Goal: Information Seeking & Learning: Compare options

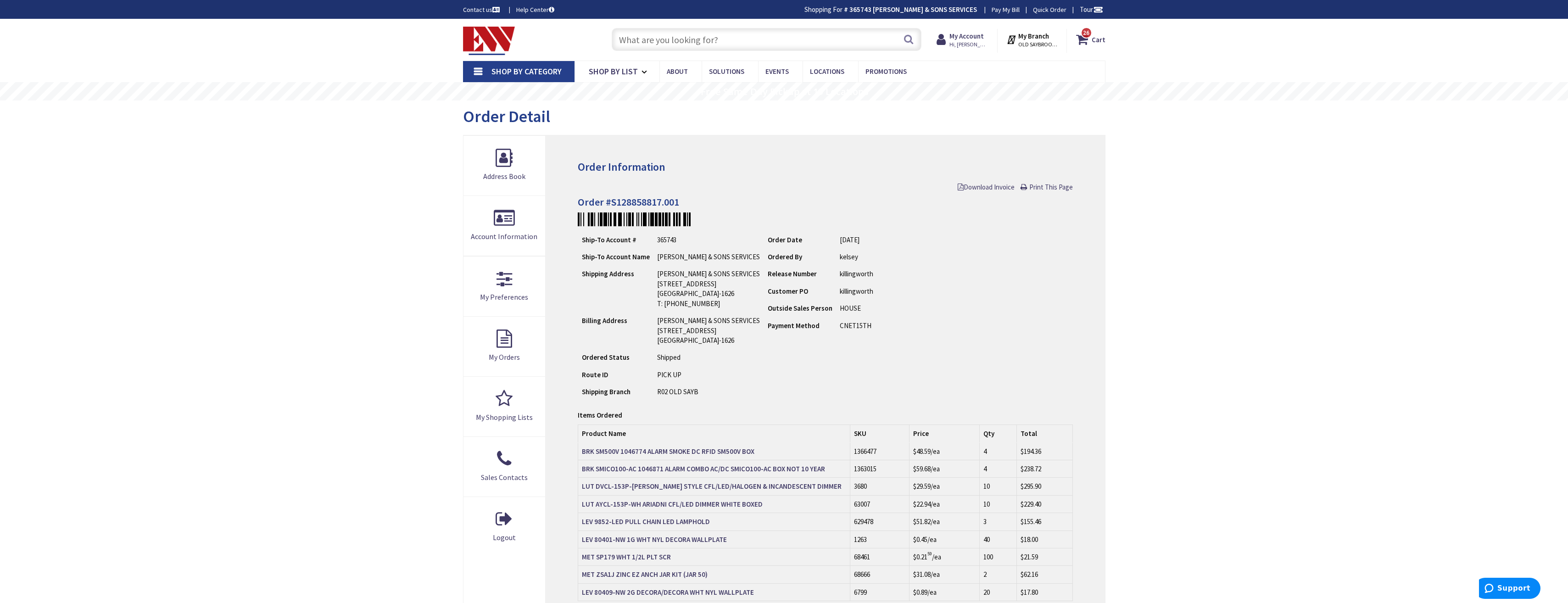
click at [771, 32] on input "text" at bounding box center [767, 40] width 310 height 23
paste input "Fiber Four Gang Side Nail Box"
type input "Fiber Four Gang Side Nail Box"
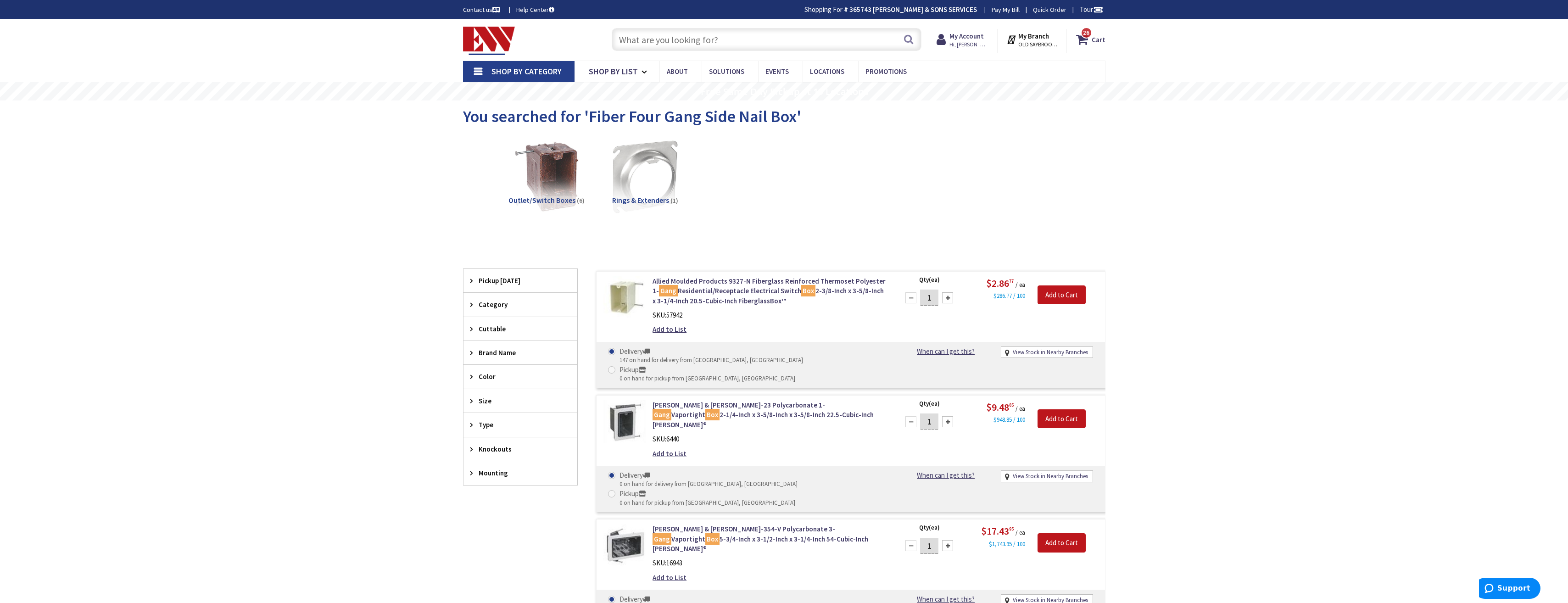
click at [750, 40] on input "text" at bounding box center [767, 40] width 310 height 23
paste input "1098-N"
type input "1098-N"
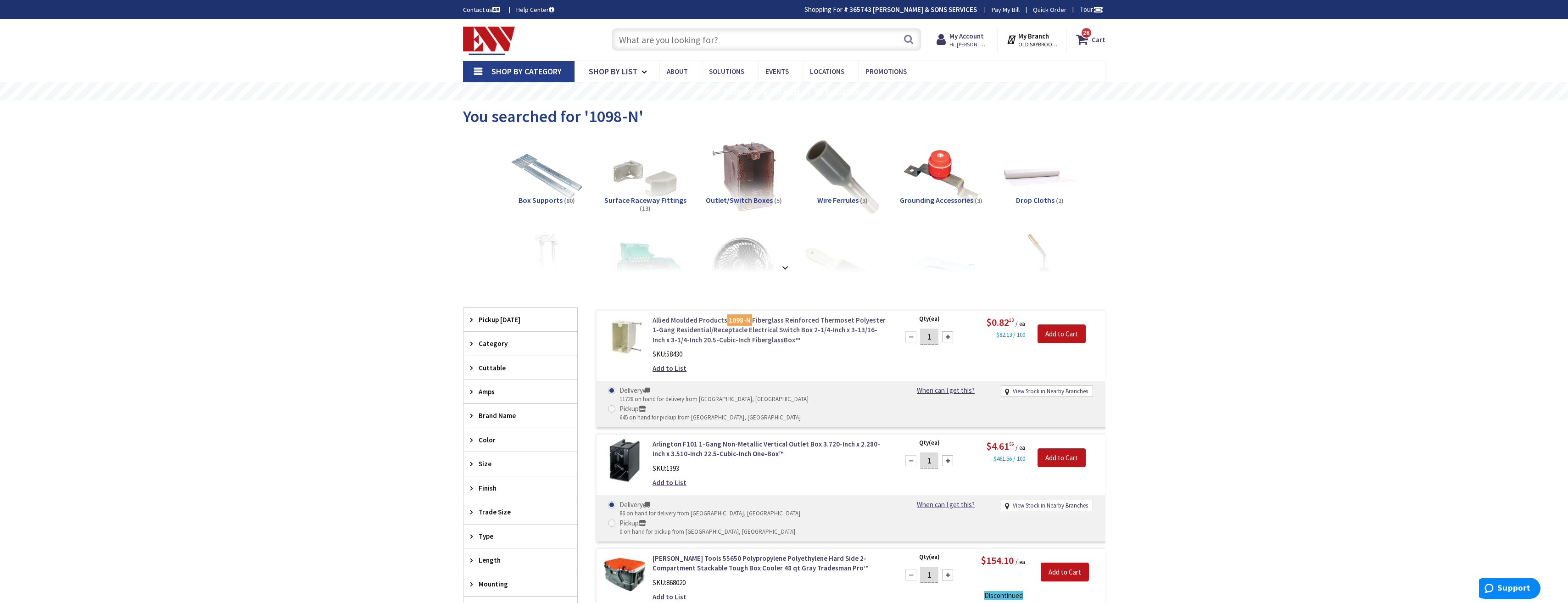
click at [784, 329] on link "Allied Moulded Products 1098-N Fiberglass Reinforced Thermoset Polyester 1-Gang…" at bounding box center [769, 330] width 233 height 29
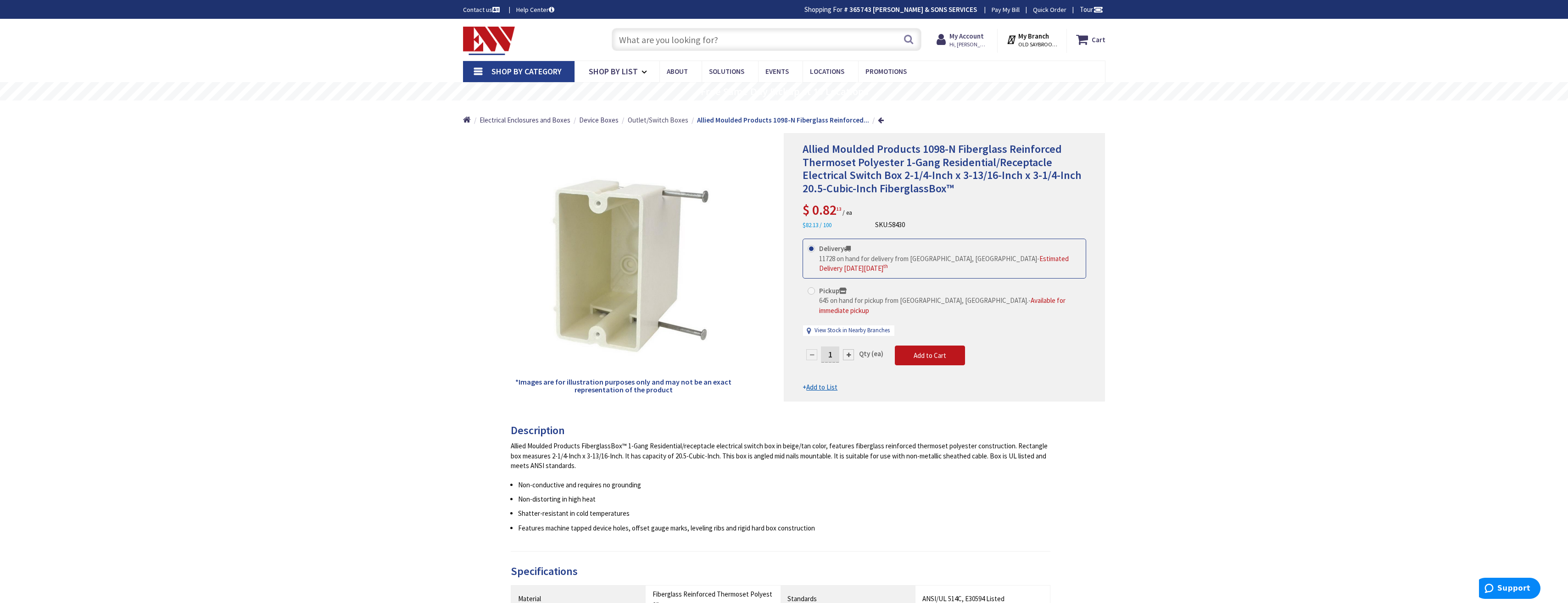
click at [666, 121] on span "Outlet/Switch Boxes" at bounding box center [658, 120] width 60 height 8
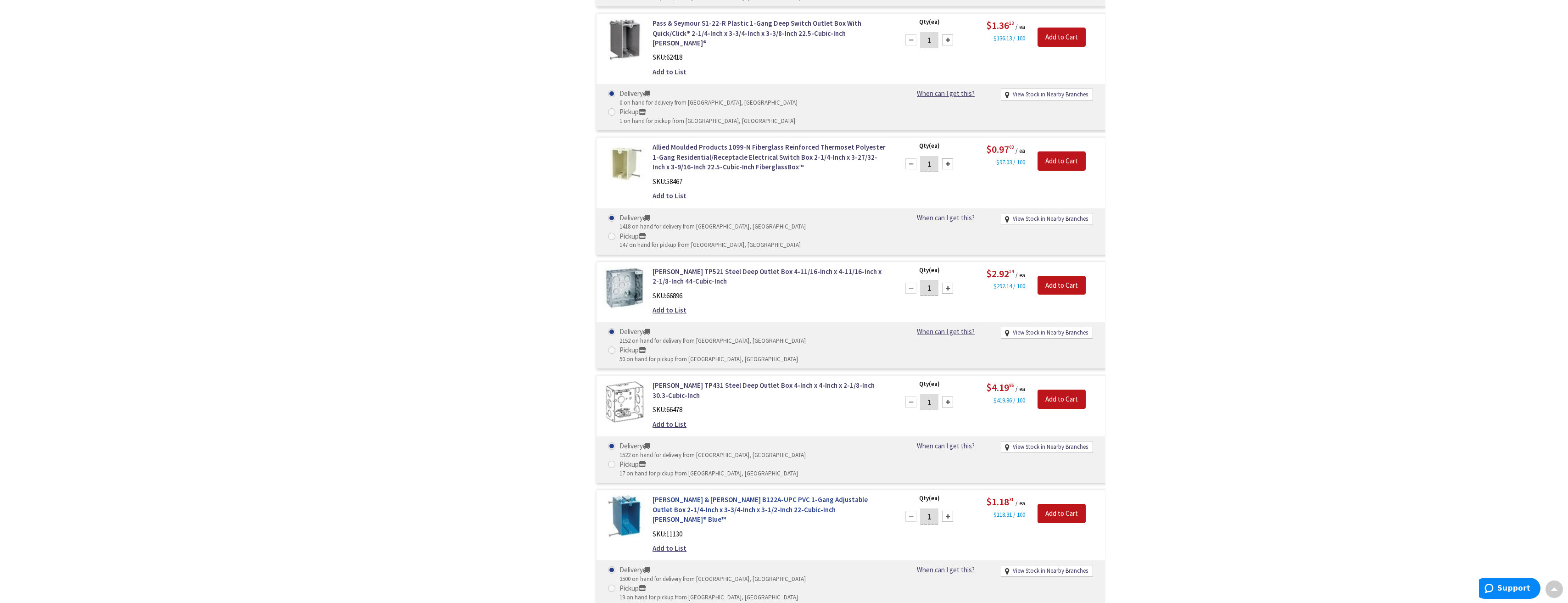
scroll to position [688, 0]
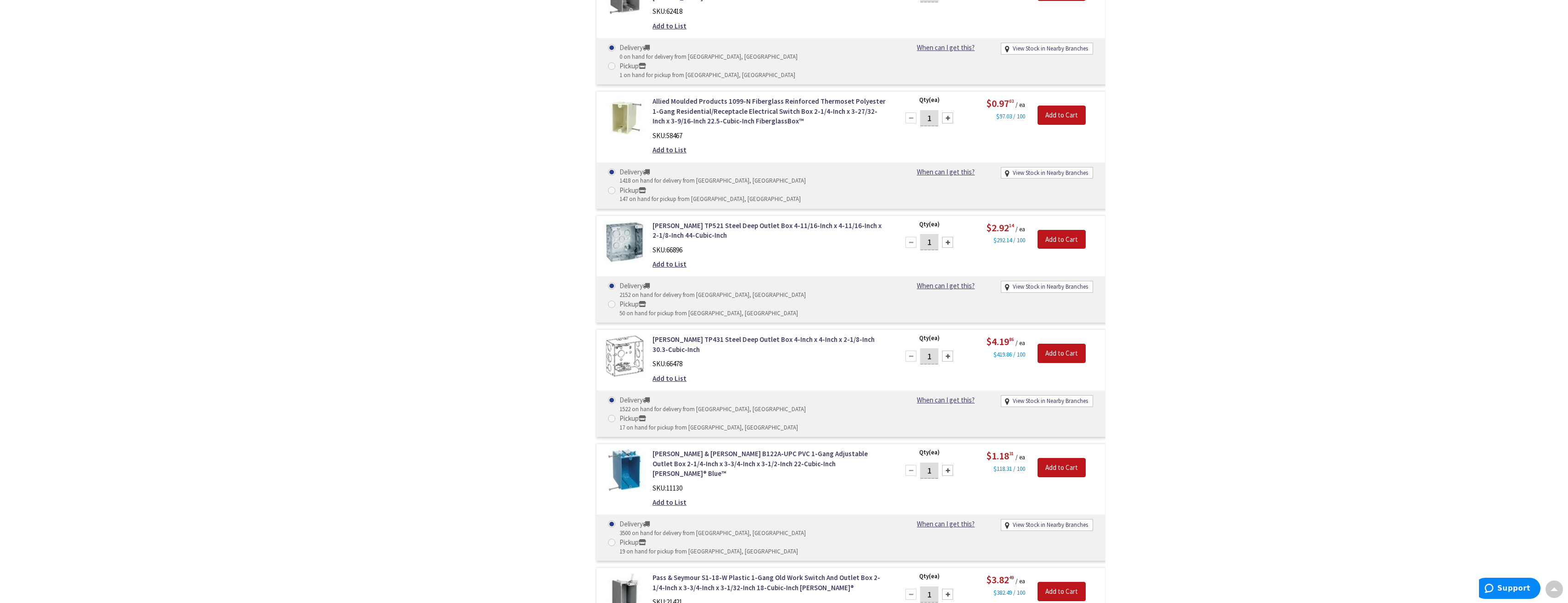
copy link "Allied Moulded Products 2300-NK Fiberglass Reinforced Thermoset Polyester 2-Gan…"
drag, startPoint x: 651, startPoint y: 508, endPoint x: 740, endPoint y: 528, distance: 91.2
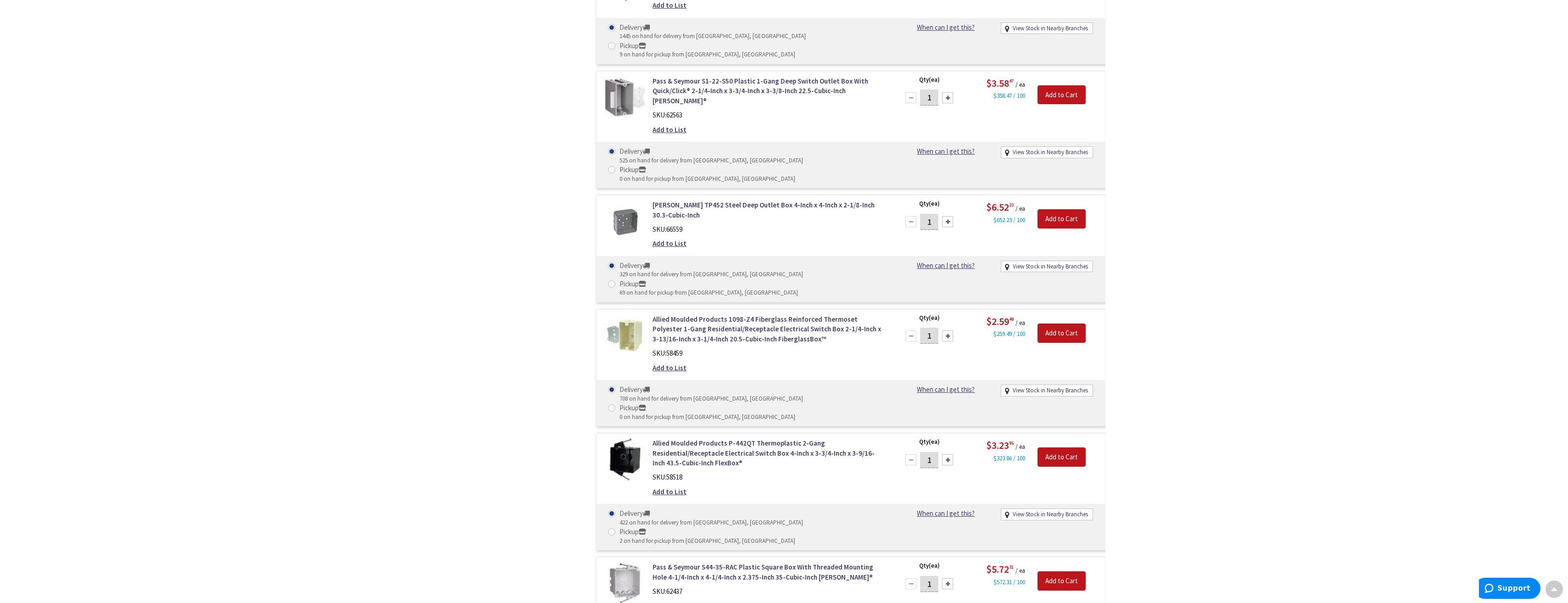
scroll to position [4270, 0]
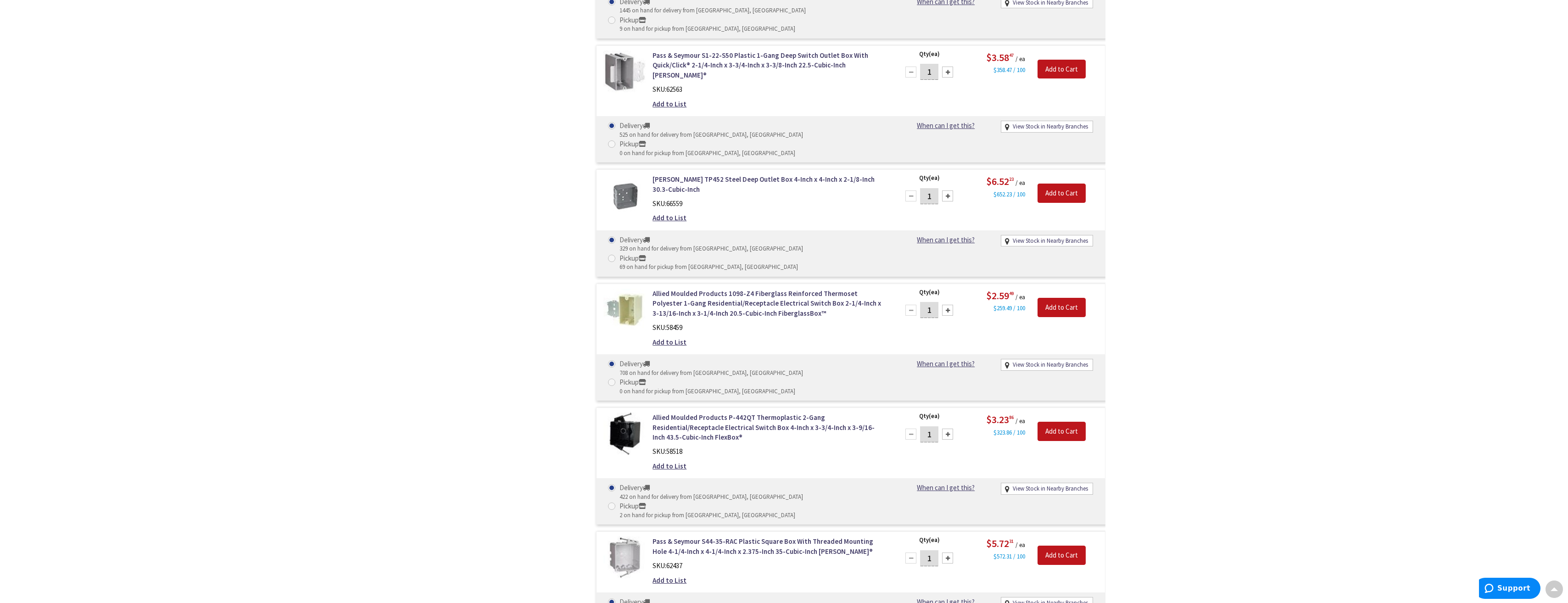
copy link "Allied Moulded Products 3300-NK Fiberglass Reinforced Thermoset Polyester 3-Gan…"
drag, startPoint x: 652, startPoint y: 361, endPoint x: 755, endPoint y: 381, distance: 104.9
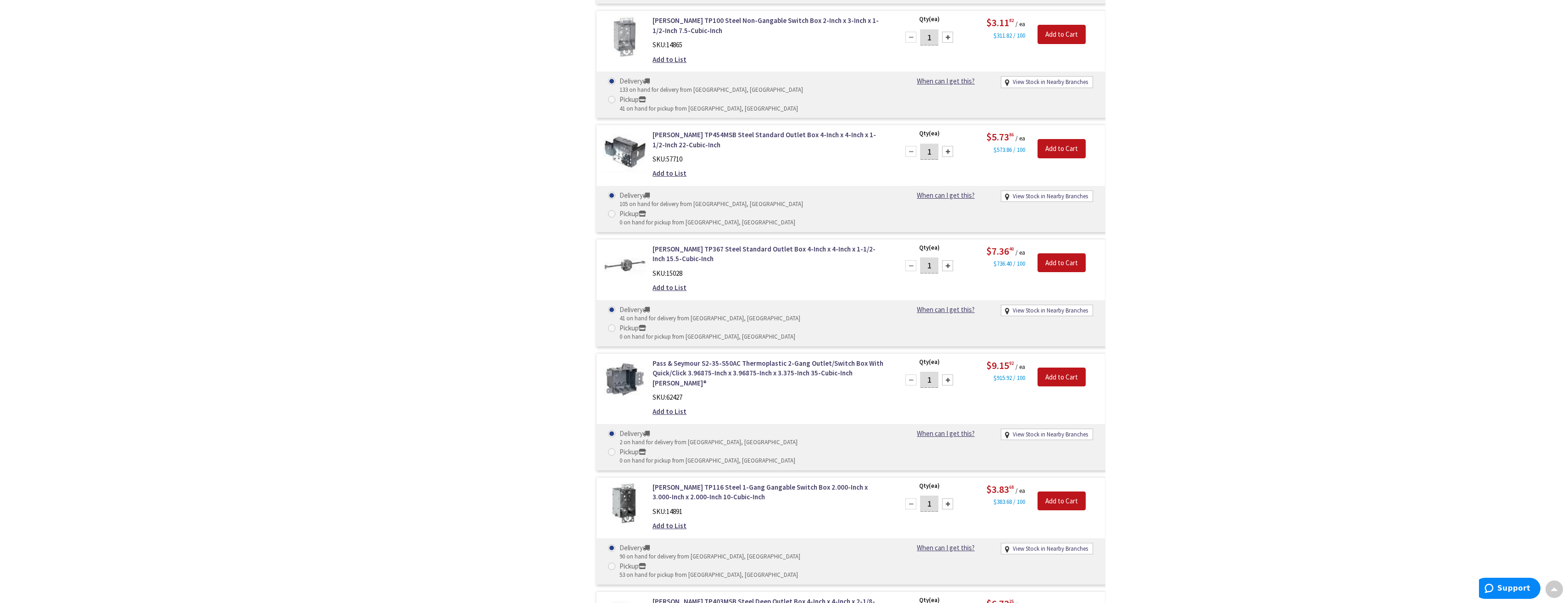
scroll to position [9514, 0]
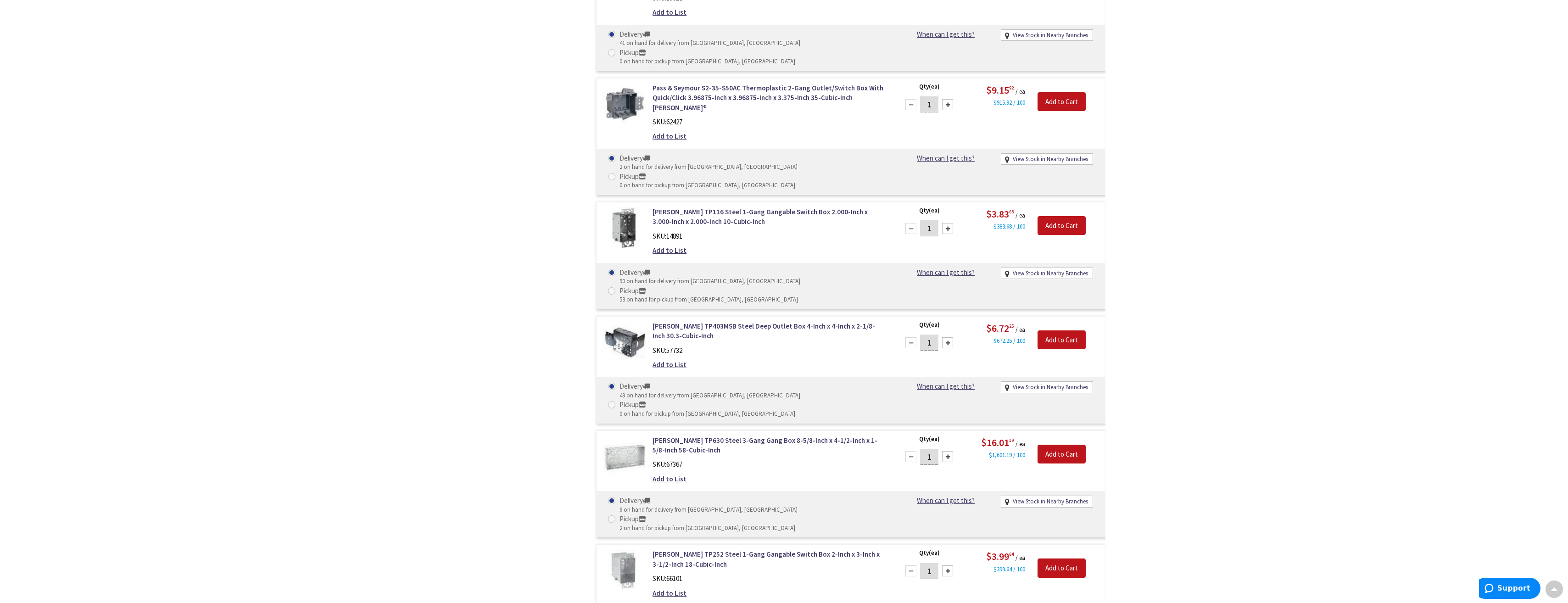
copy link "Allied Moulded Products 4300-NK Fiberglass Reinforced Thermoset Polyester 4-Gan…"
drag, startPoint x: 651, startPoint y: 399, endPoint x: 749, endPoint y: 421, distance: 100.4
